Goal: Transaction & Acquisition: Purchase product/service

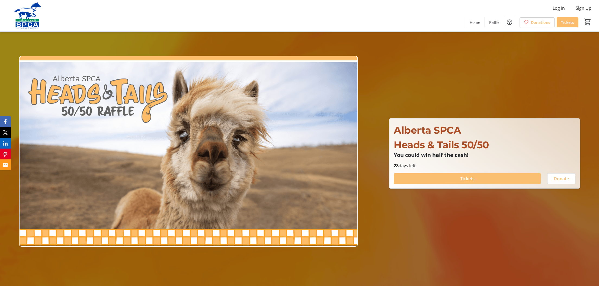
click at [473, 180] on span "Tickets" at bounding box center [467, 178] width 14 height 7
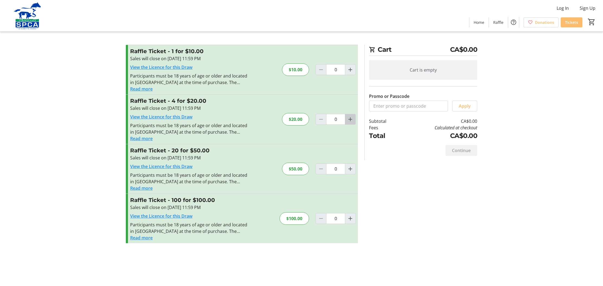
click at [351, 121] on mat-icon "Increment by one" at bounding box center [350, 119] width 7 height 7
type input "1"
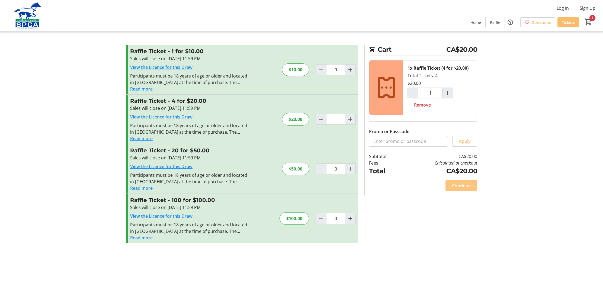
click at [458, 183] on span "Continue" at bounding box center [461, 186] width 19 height 7
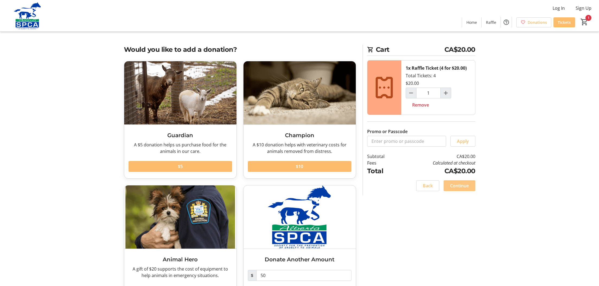
click at [453, 183] on span "Continue" at bounding box center [459, 186] width 19 height 7
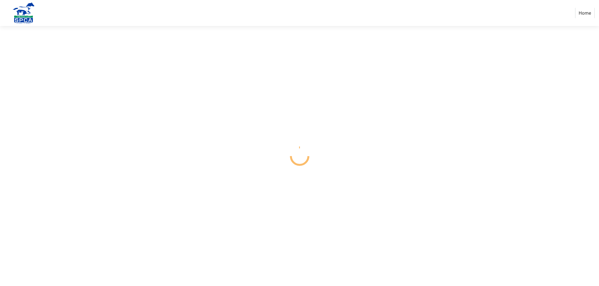
select select "CA"
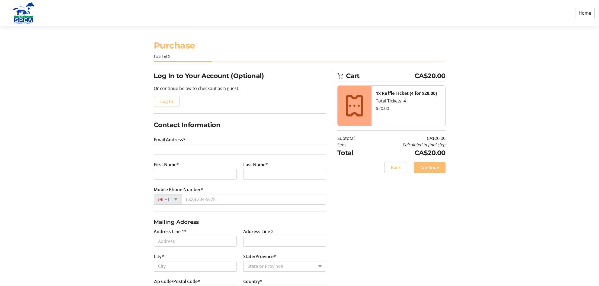
click at [169, 100] on span "Log In" at bounding box center [166, 101] width 13 height 7
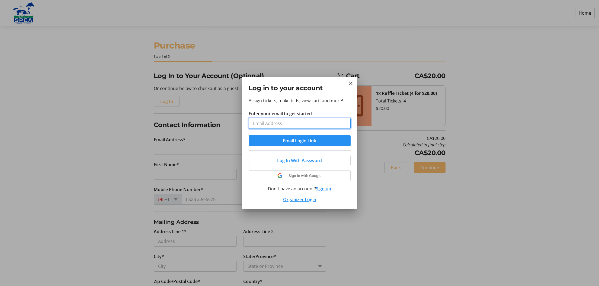
type input "[EMAIL_ADDRESS][DOMAIN_NAME]"
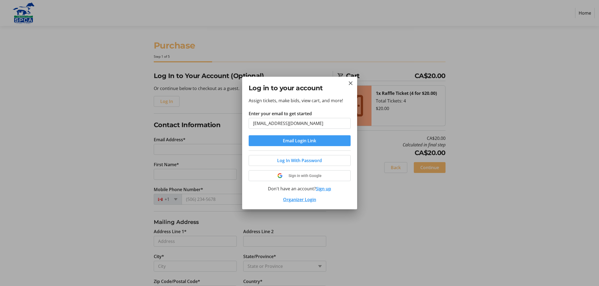
click at [289, 139] on span "Email Login Link" at bounding box center [299, 140] width 33 height 7
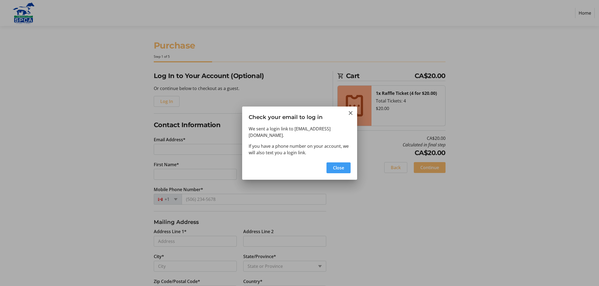
click at [336, 165] on span "Close" at bounding box center [338, 168] width 11 height 7
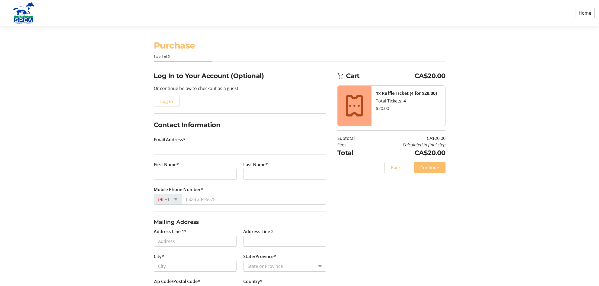
type input "[EMAIL_ADDRESS][DOMAIN_NAME]"
type input "[PERSON_NAME]"
type input "[PHONE_NUMBER]"
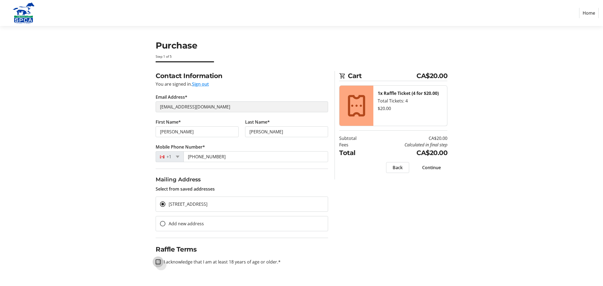
click at [157, 263] on input "I acknowledge that I am at least 18 years of age or older.*" at bounding box center [158, 262] width 5 height 5
checkbox input "true"
click at [435, 168] on span "Continue" at bounding box center [431, 167] width 19 height 7
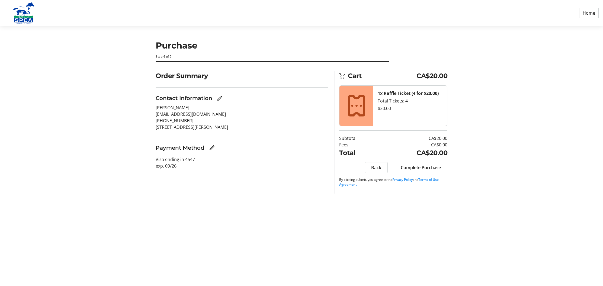
click at [434, 168] on span "Complete Purchase" at bounding box center [421, 167] width 40 height 7
